Goal: Use online tool/utility: Utilize a website feature to perform a specific function

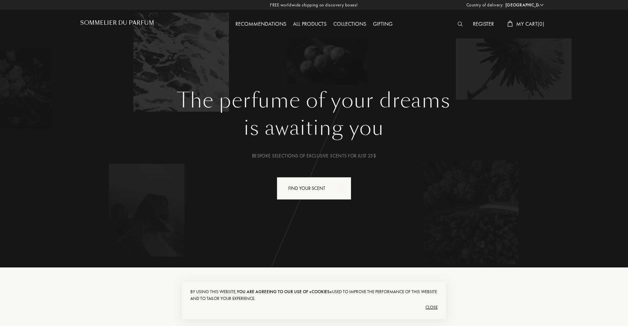
select select "US"
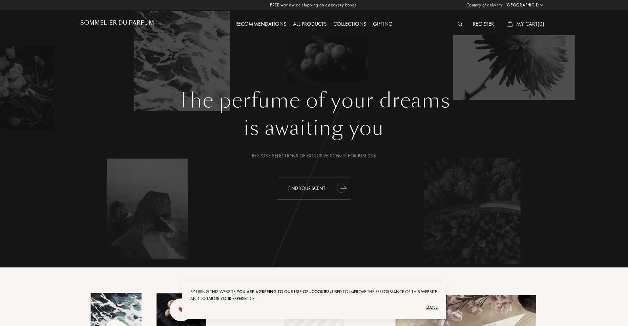
click at [299, 186] on div "Find your scent" at bounding box center [314, 188] width 75 height 23
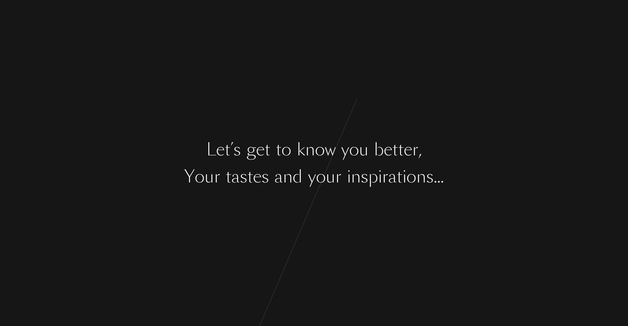
click at [299, 186] on div "d" at bounding box center [298, 176] width 10 height 25
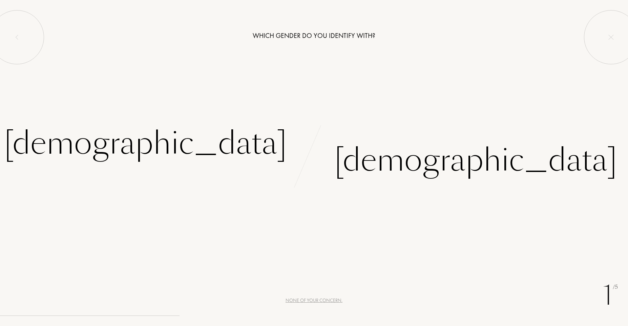
click at [297, 302] on div "None of your concern." at bounding box center [314, 300] width 57 height 7
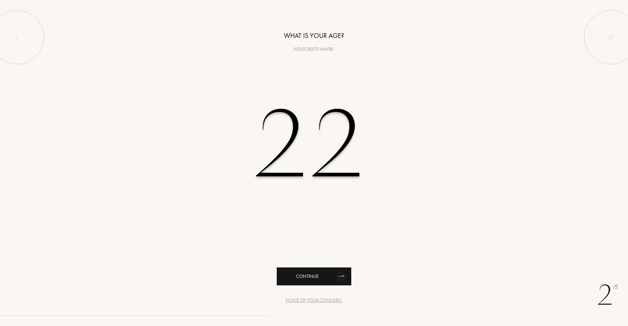
type input "22"
click at [296, 282] on div "Continue" at bounding box center [314, 277] width 75 height 18
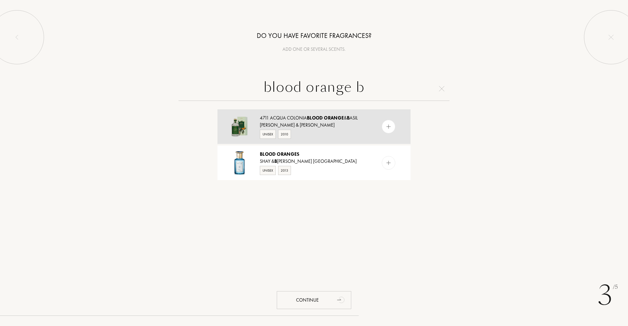
type input "blood orange b"
click at [389, 126] on img at bounding box center [388, 127] width 6 height 6
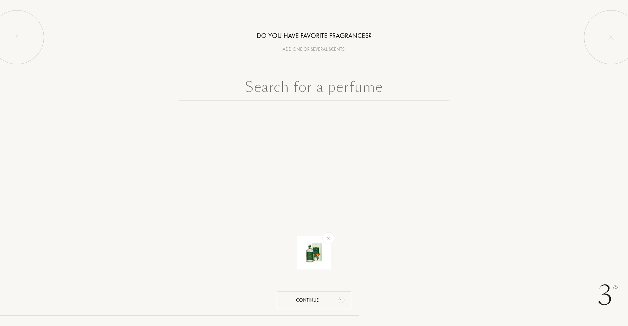
click at [386, 96] on input "text" at bounding box center [313, 89] width 271 height 24
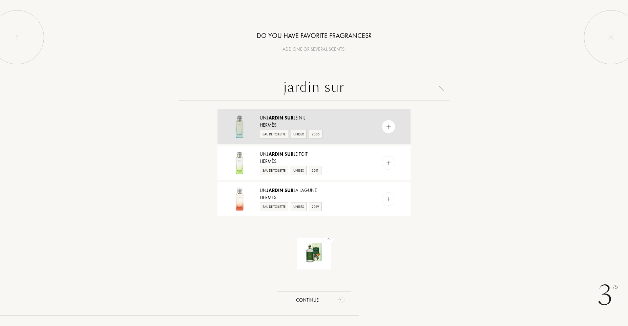
type input "jardin sur"
click at [392, 126] on div at bounding box center [389, 127] width 14 height 14
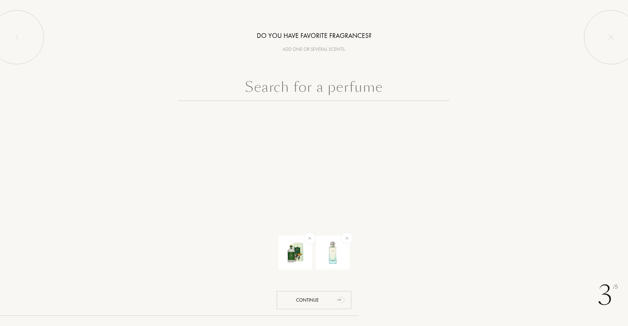
click at [382, 86] on input "text" at bounding box center [313, 89] width 271 height 24
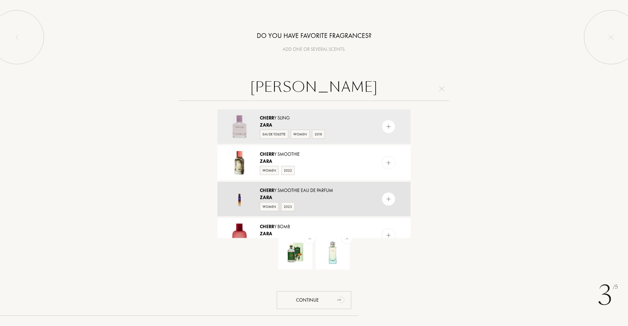
type input "[PERSON_NAME]"
click at [387, 201] on img at bounding box center [388, 199] width 6 height 6
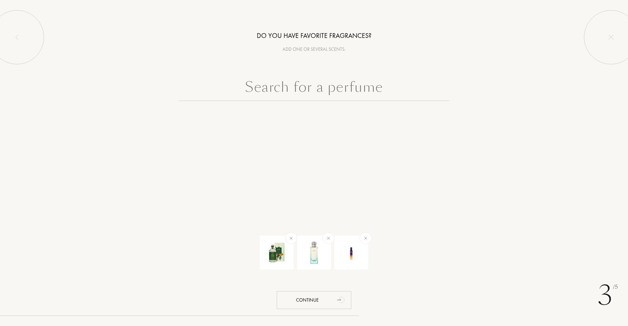
click at [374, 86] on input "text" at bounding box center [313, 89] width 271 height 24
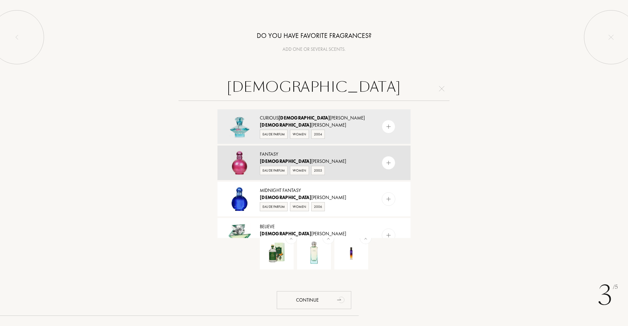
type input "[DEMOGRAPHIC_DATA]"
click at [387, 164] on img at bounding box center [388, 163] width 6 height 6
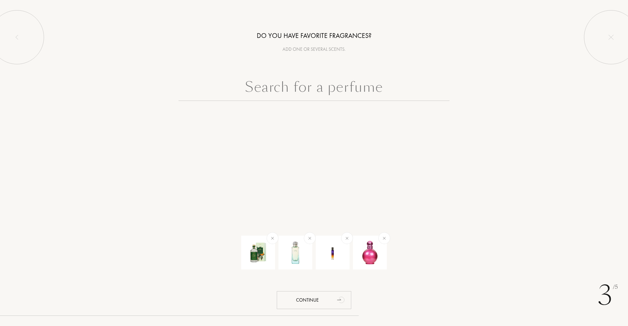
click at [366, 89] on input "text" at bounding box center [313, 89] width 271 height 24
type input "a"
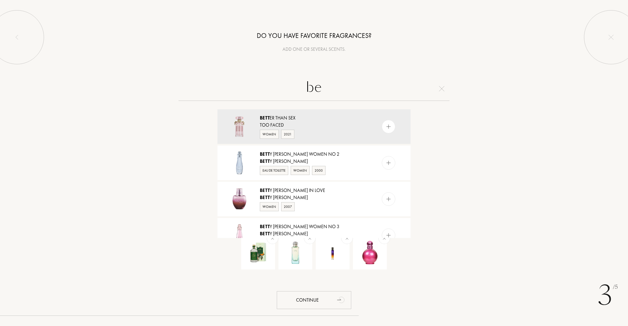
type input "b"
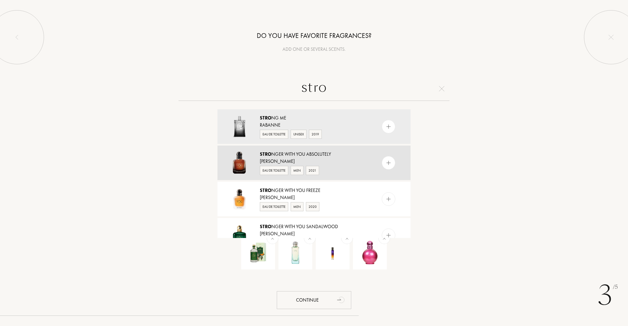
type input "stro"
click at [387, 165] on img at bounding box center [388, 163] width 6 height 6
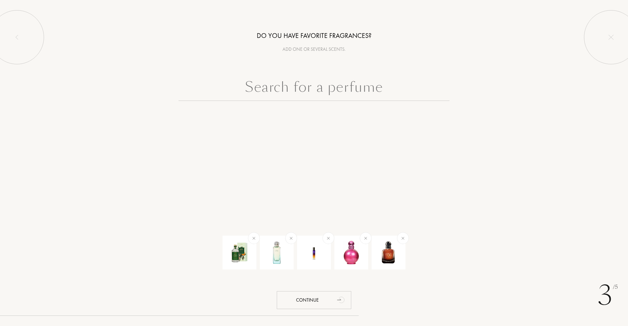
click at [383, 90] on input "text" at bounding box center [313, 89] width 271 height 24
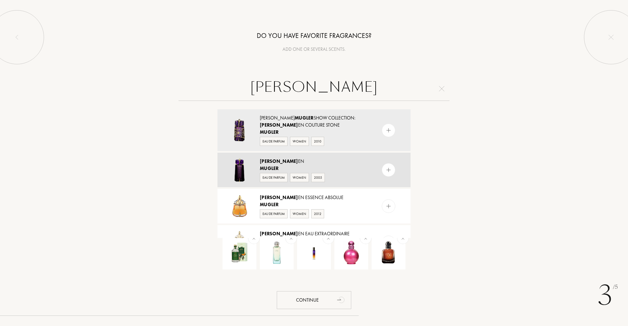
type input "[PERSON_NAME]"
click at [387, 169] on img at bounding box center [388, 170] width 6 height 6
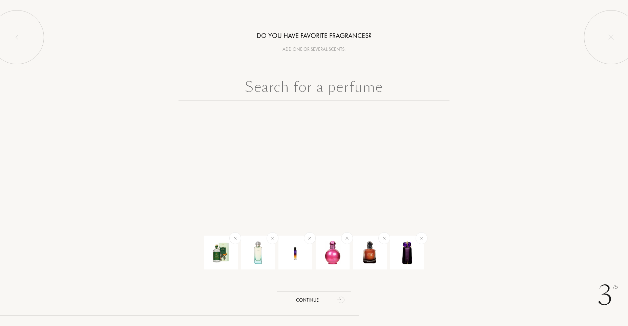
click at [393, 91] on input "text" at bounding box center [313, 89] width 271 height 24
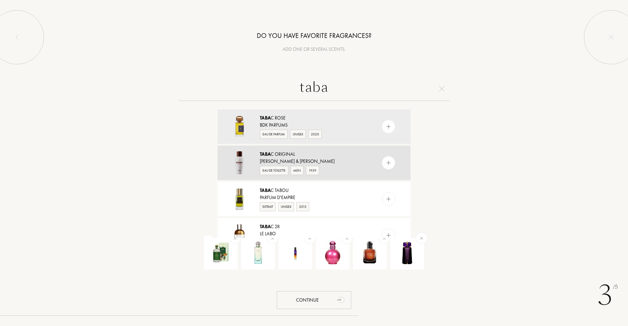
type input "taba"
click at [386, 165] on img at bounding box center [388, 163] width 6 height 6
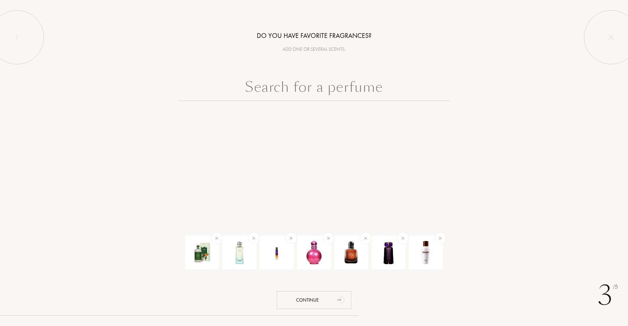
click at [366, 79] on input "text" at bounding box center [313, 89] width 271 height 24
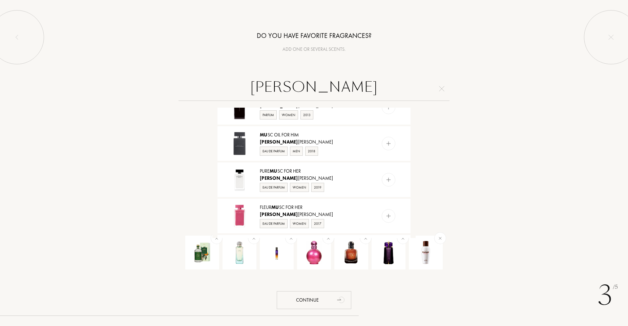
scroll to position [204, 0]
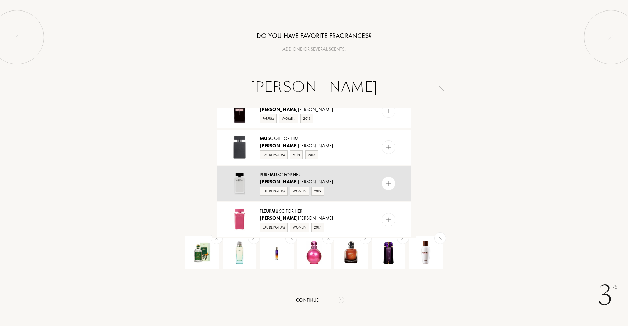
type input "[PERSON_NAME]"
click at [388, 185] on img at bounding box center [388, 184] width 6 height 6
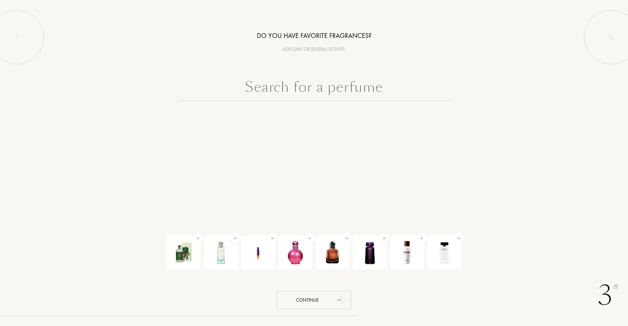
scroll to position [0, 0]
click at [371, 86] on input "text" at bounding box center [313, 89] width 271 height 24
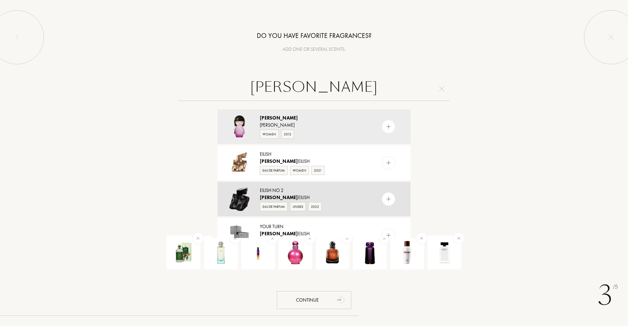
type input "[PERSON_NAME]"
click at [389, 204] on div at bounding box center [389, 199] width 14 height 14
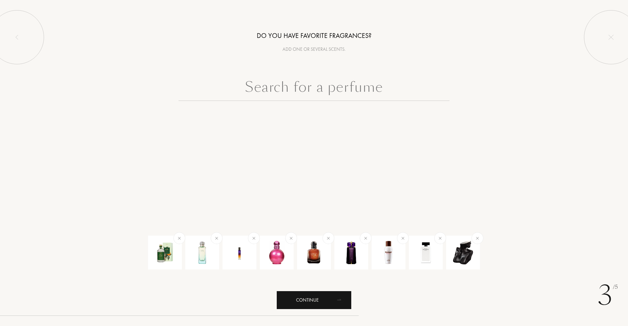
click at [327, 301] on div "Continue" at bounding box center [314, 300] width 75 height 18
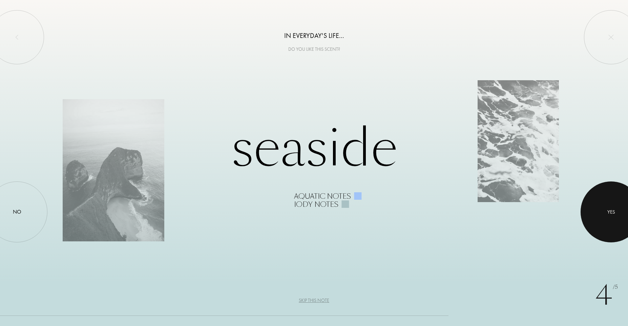
click at [602, 207] on div at bounding box center [611, 212] width 61 height 61
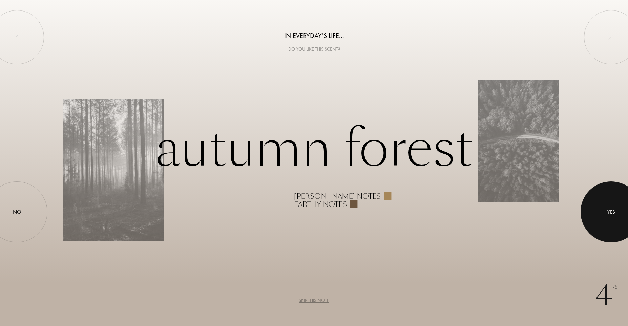
click at [601, 207] on div at bounding box center [611, 212] width 61 height 61
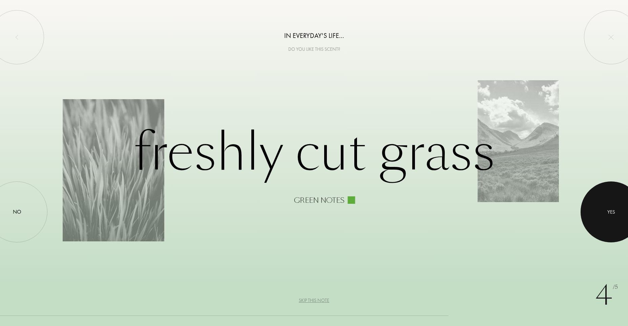
click at [601, 207] on div at bounding box center [611, 212] width 61 height 61
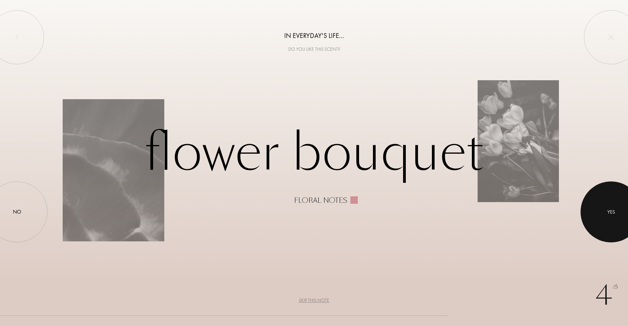
click at [601, 207] on div at bounding box center [611, 212] width 61 height 61
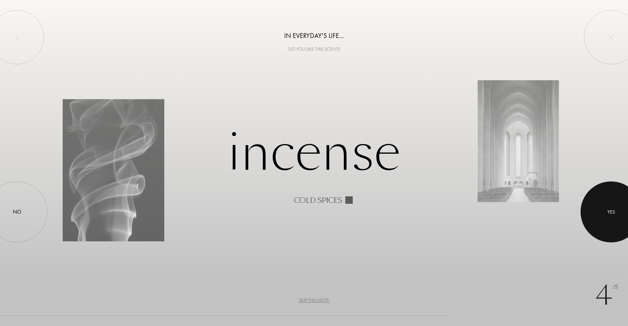
click at [601, 207] on div at bounding box center [611, 212] width 61 height 61
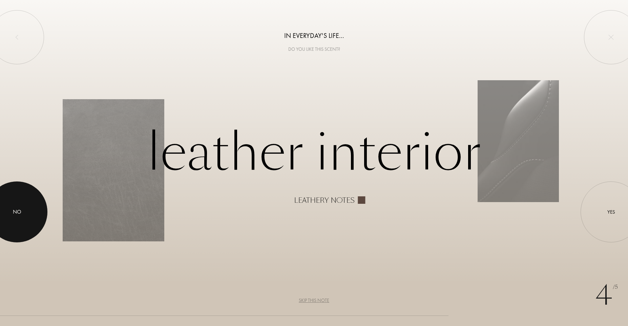
click at [24, 224] on div at bounding box center [16, 212] width 61 height 61
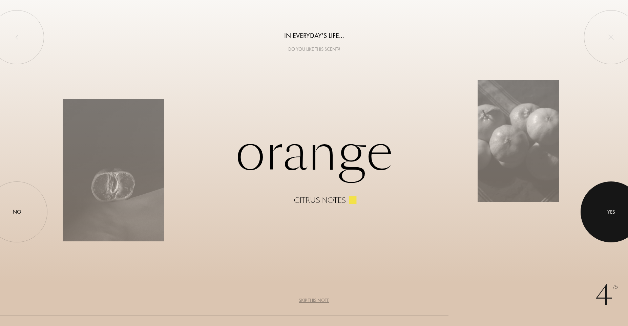
click at [593, 212] on div at bounding box center [611, 212] width 61 height 61
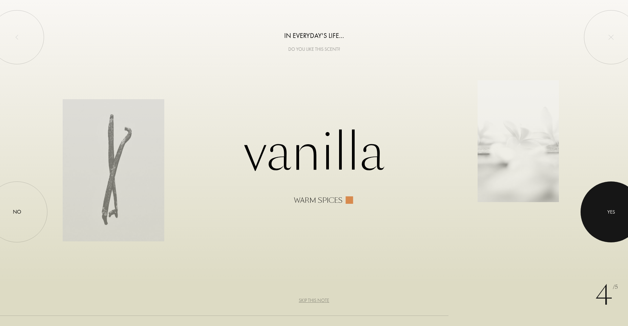
click at [593, 212] on div at bounding box center [611, 212] width 61 height 61
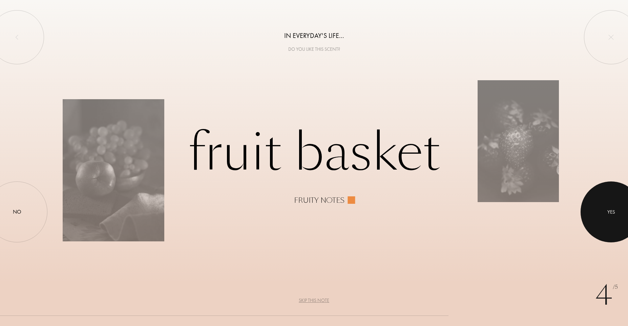
click at [593, 212] on div at bounding box center [611, 212] width 61 height 61
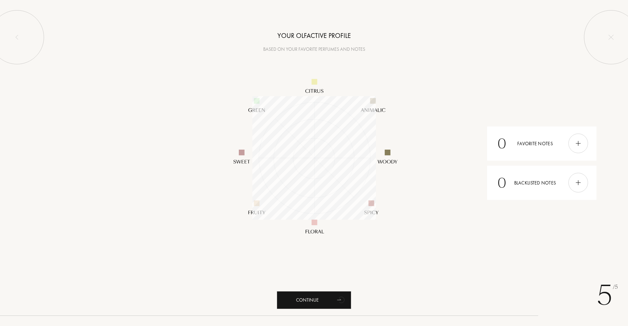
scroll to position [124, 124]
click at [337, 297] on icon "animation" at bounding box center [342, 300] width 14 height 14
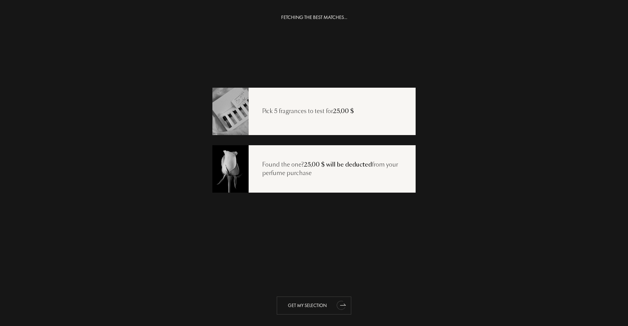
click at [306, 305] on div "Get my selection" at bounding box center [314, 306] width 75 height 18
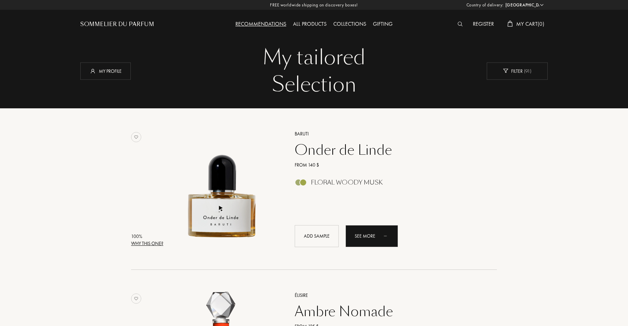
select select "US"
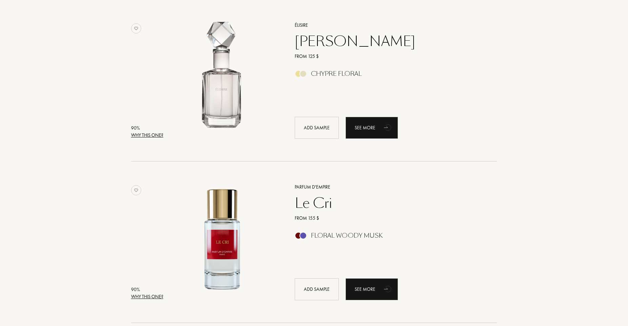
scroll to position [612, 0]
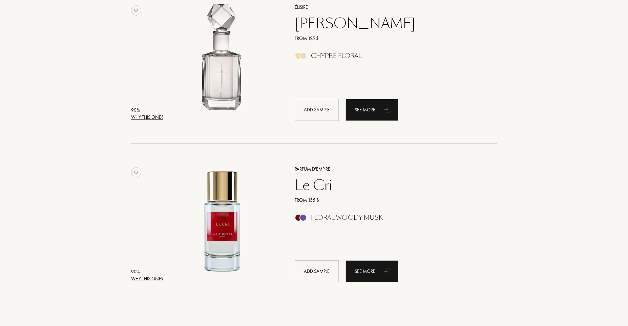
click at [146, 279] on div "Why this one?" at bounding box center [147, 278] width 32 height 7
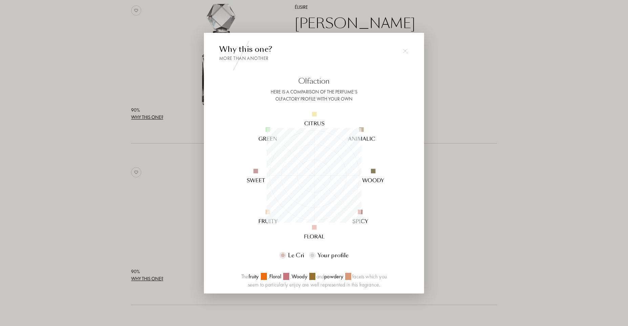
scroll to position [95, 95]
click at [407, 51] on img at bounding box center [405, 51] width 5 height 5
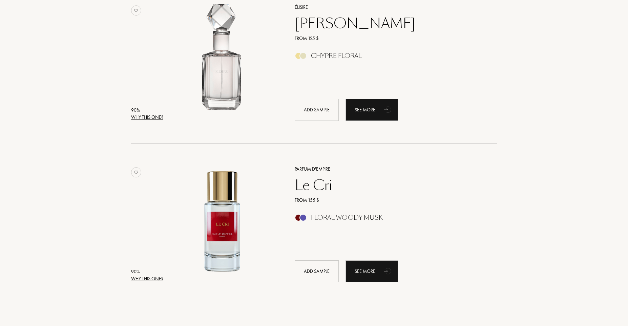
click at [154, 120] on div "Why this one?" at bounding box center [147, 117] width 32 height 7
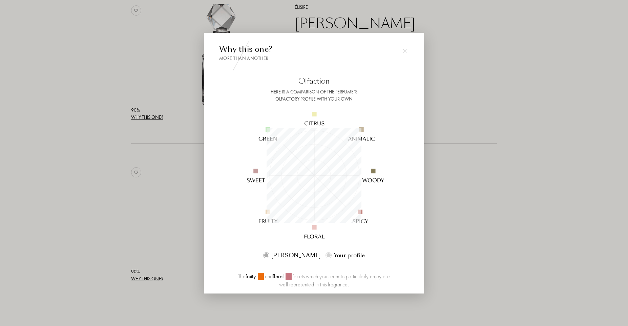
click at [403, 54] on div at bounding box center [405, 51] width 14 height 14
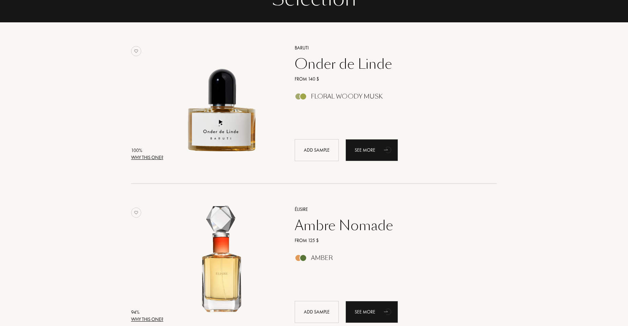
scroll to position [88, 0]
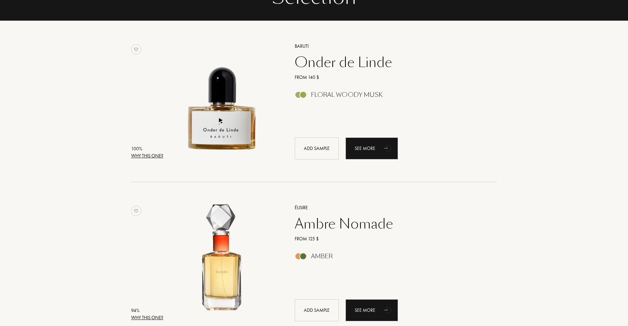
click at [144, 155] on div "Why this one?" at bounding box center [147, 155] width 32 height 7
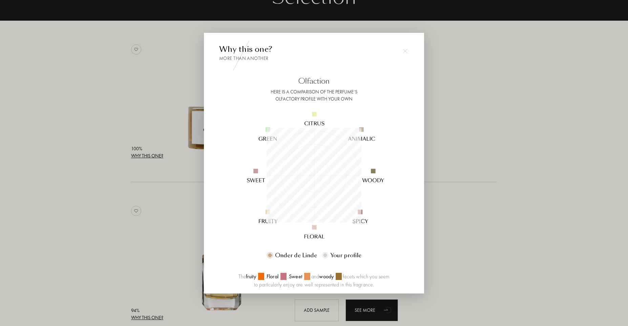
scroll to position [95, 95]
click at [404, 45] on div at bounding box center [405, 51] width 14 height 14
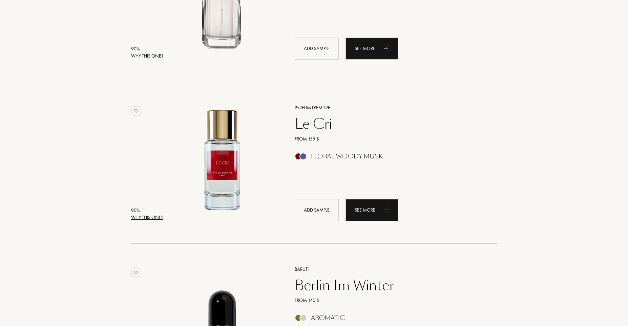
scroll to position [0, 0]
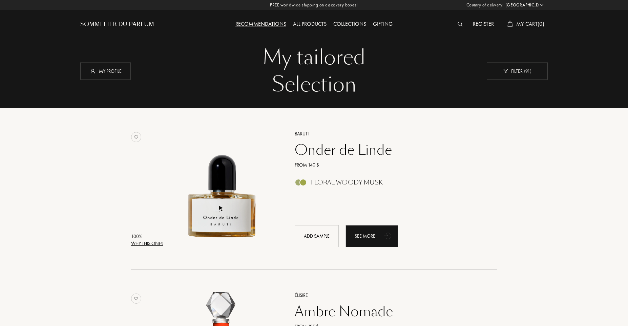
click at [458, 26] on img at bounding box center [460, 24] width 5 height 5
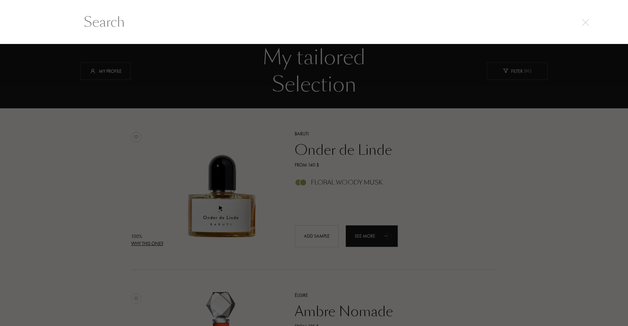
scroll to position [0, 0]
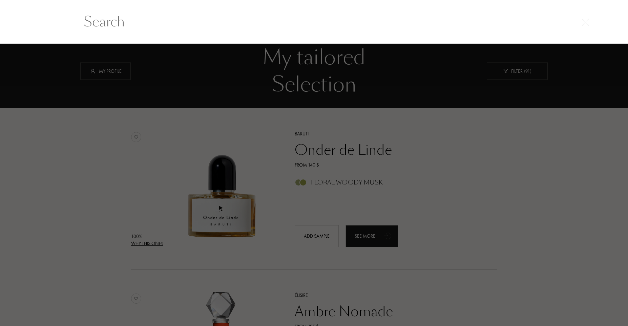
click at [458, 26] on input "text" at bounding box center [314, 22] width 488 height 20
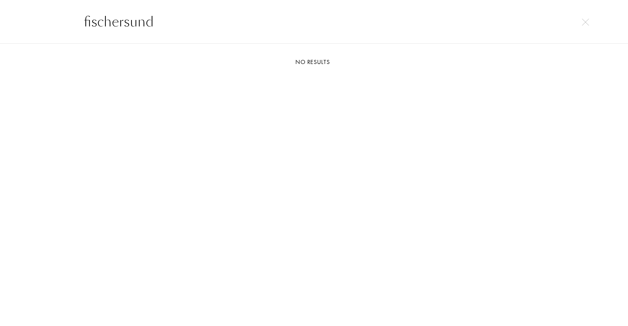
type input "fischersund"
